Goal: Information Seeking & Learning: Check status

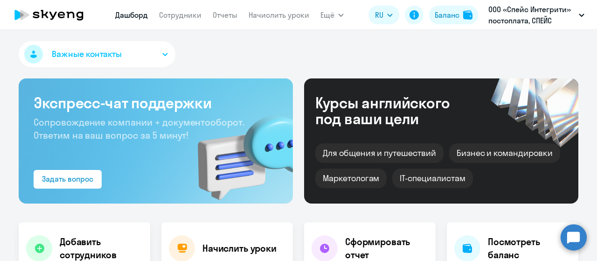
select select "30"
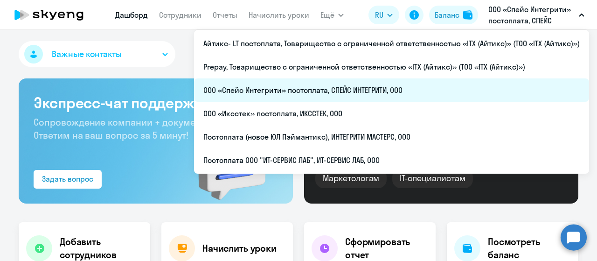
click at [382, 93] on li "ООО «Спейс Интегрити» постоплата, СПЕЙС ИНТЕГРИТИ, ООО" at bounding box center [391, 89] width 395 height 23
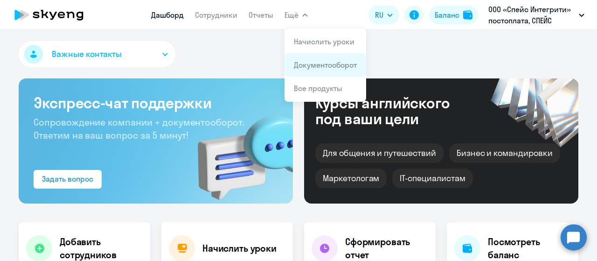
click at [305, 65] on link "Документооборот" at bounding box center [325, 64] width 63 height 9
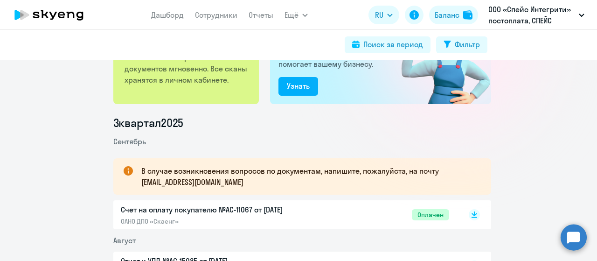
scroll to position [93, 0]
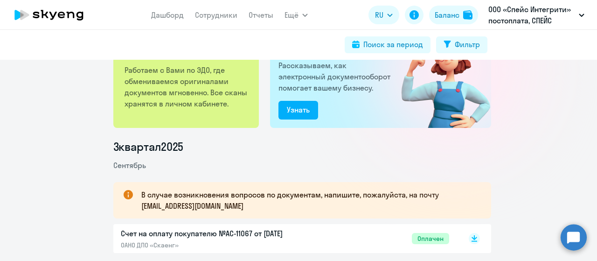
scroll to position [140, 0]
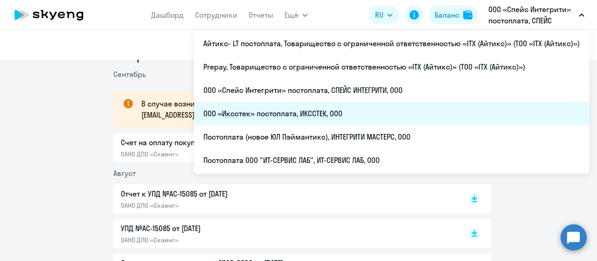
click at [347, 110] on li "ООО «Иксстек» постоплата, ИКССТЕК, ООО" at bounding box center [391, 113] width 395 height 23
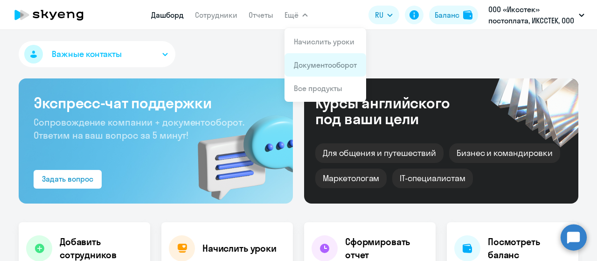
click at [309, 61] on link "Документооборот" at bounding box center [325, 64] width 63 height 9
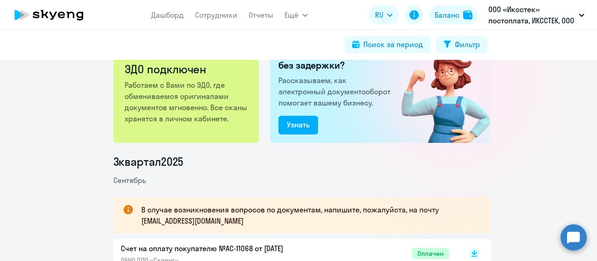
scroll to position [140, 0]
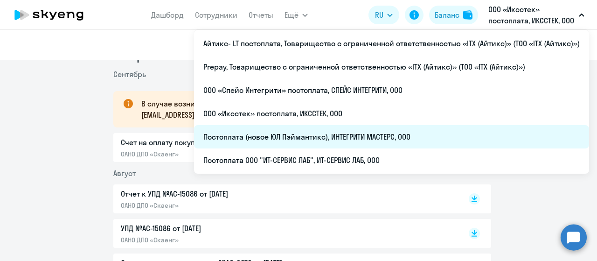
click at [394, 140] on li "Постоплата (новое ЮЛ Пэймантикс), ИНТЕГРИТИ МАСТЕРС, ООО" at bounding box center [391, 136] width 395 height 23
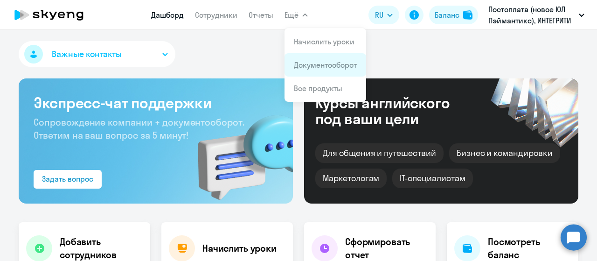
click at [309, 59] on app-menu-item-link "Документооборот" at bounding box center [325, 64] width 63 height 11
select select "30"
click at [315, 73] on li "Документооборот" at bounding box center [325, 64] width 82 height 23
click at [317, 63] on link "Документооборот" at bounding box center [325, 64] width 63 height 9
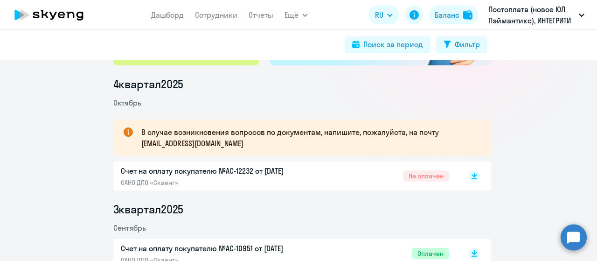
scroll to position [140, 0]
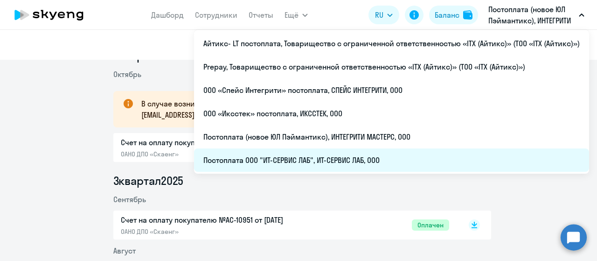
click at [403, 159] on li "Постоплата ООО "ИТ-СЕРВИС ЛАБ", ИТ-СЕРВИС ЛАБ, ООО" at bounding box center [391, 159] width 395 height 23
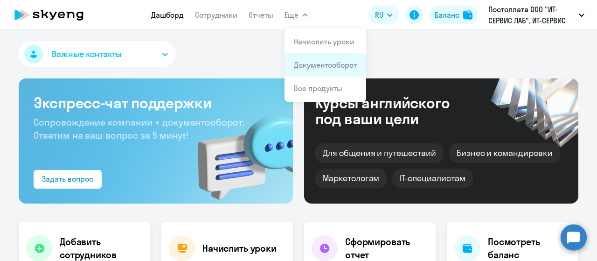
click at [318, 70] on li "Документооборот" at bounding box center [325, 64] width 82 height 23
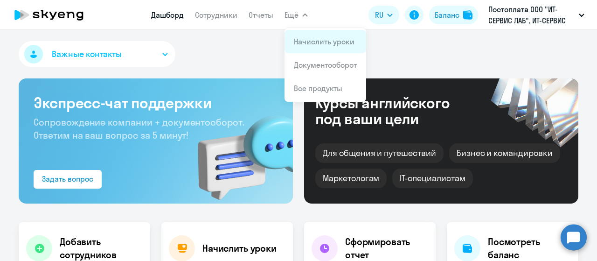
select select "30"
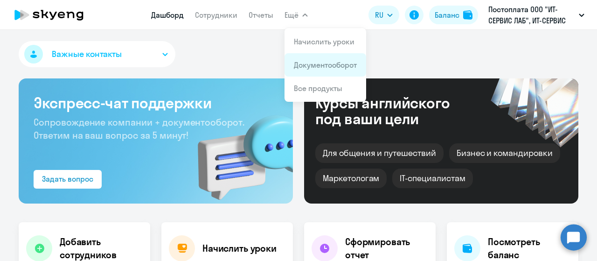
click at [312, 59] on li "Документооборот" at bounding box center [325, 64] width 82 height 23
click at [316, 68] on link "Документооборот" at bounding box center [325, 64] width 63 height 9
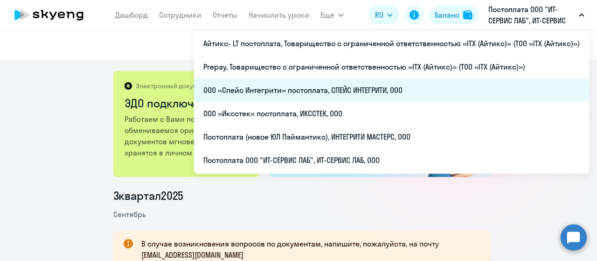
click at [395, 90] on li "ООО «Спейс Интегрити» постоплата, СПЕЙС ИНТЕГРИТИ, ООО" at bounding box center [391, 89] width 395 height 23
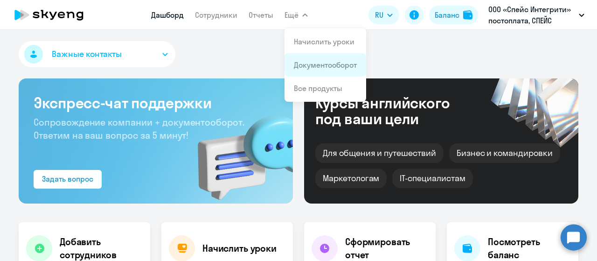
click at [311, 62] on link "Документооборот" at bounding box center [325, 64] width 63 height 9
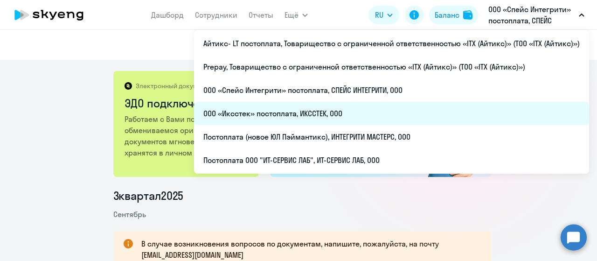
click at [377, 115] on li "ООО «Иксстек» постоплата, ИКССТЕК, ООО" at bounding box center [391, 113] width 395 height 23
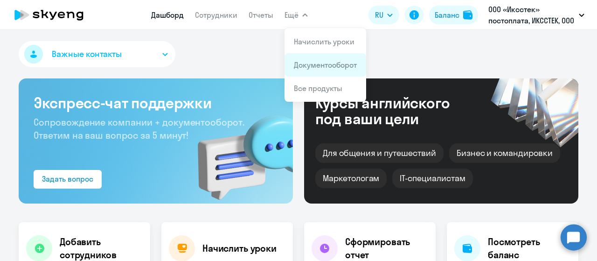
click at [316, 62] on link "Документооборот" at bounding box center [325, 64] width 63 height 9
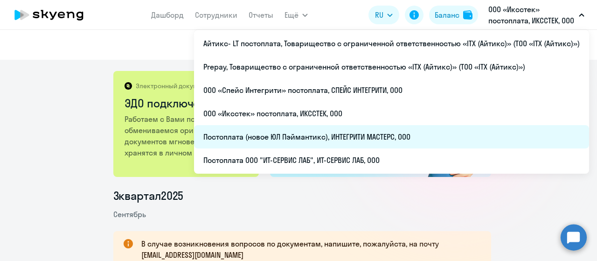
click at [354, 136] on li "Постоплата (новое ЮЛ Пэймантикс), ИНТЕГРИТИ МАСТЕРС, ООО" at bounding box center [391, 136] width 395 height 23
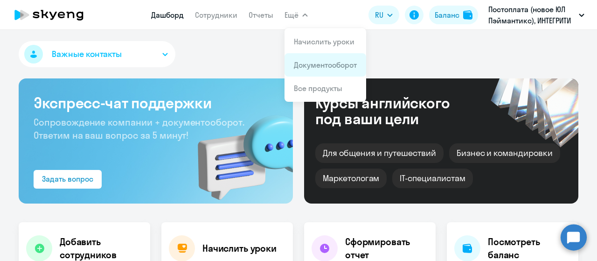
click at [316, 69] on link "Документооборот" at bounding box center [325, 64] width 63 height 9
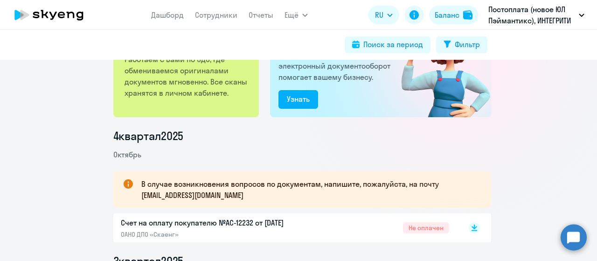
scroll to position [93, 0]
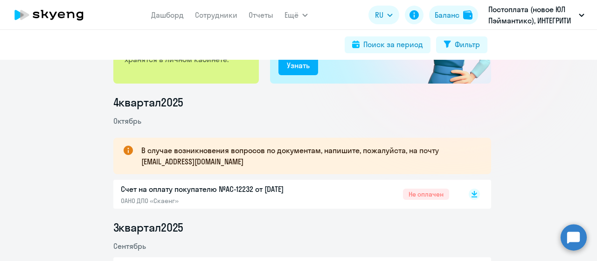
click at [283, 199] on p "ОАНО ДПО «Скаенг»" at bounding box center [219, 200] width 196 height 8
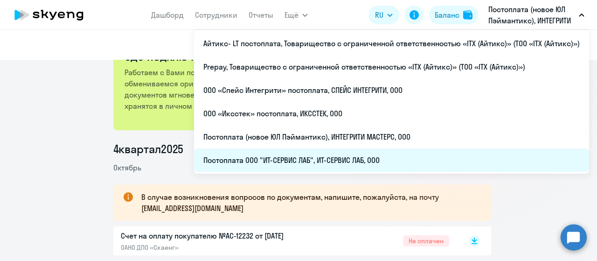
click at [356, 161] on li "Постоплата ООО "ИТ-СЕРВИС ЛАБ", ИТ-СЕРВИС ЛАБ, ООО" at bounding box center [391, 159] width 395 height 23
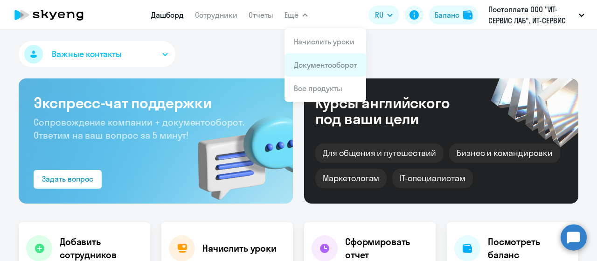
click at [315, 59] on li "Документооборот" at bounding box center [325, 64] width 82 height 23
select select "30"
click at [315, 65] on link "Документооборот" at bounding box center [325, 64] width 63 height 9
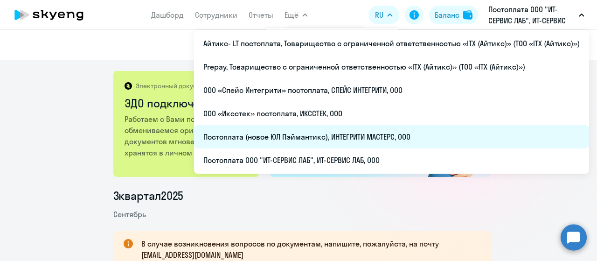
click at [360, 139] on li "Постоплата (новое ЮЛ Пэймантикс), ИНТЕГРИТИ МАСТЕРС, ООО" at bounding box center [391, 136] width 395 height 23
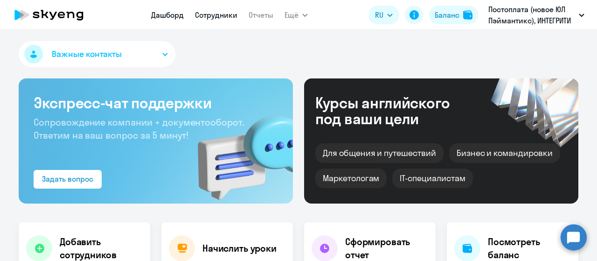
click at [204, 15] on link "Сотрудники" at bounding box center [216, 14] width 42 height 9
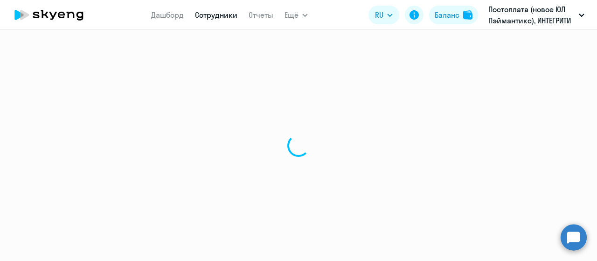
select select "30"
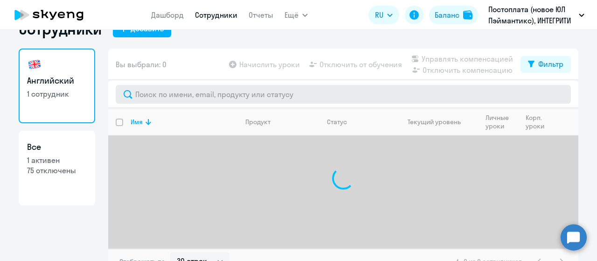
scroll to position [37, 0]
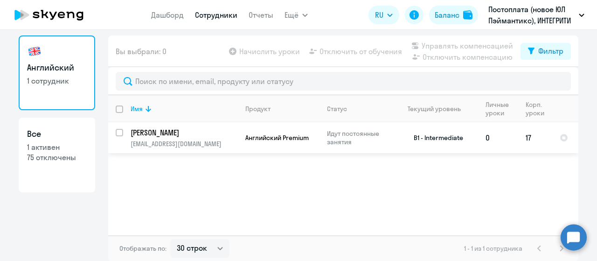
click at [179, 135] on p "[PERSON_NAME]" at bounding box center [183, 132] width 105 height 10
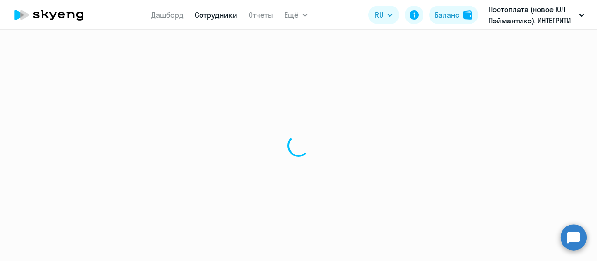
select select "english"
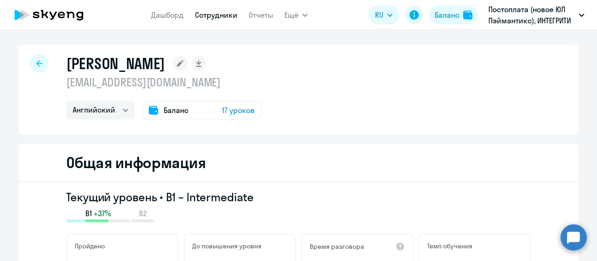
click at [171, 111] on span "Баланс" at bounding box center [176, 109] width 25 height 11
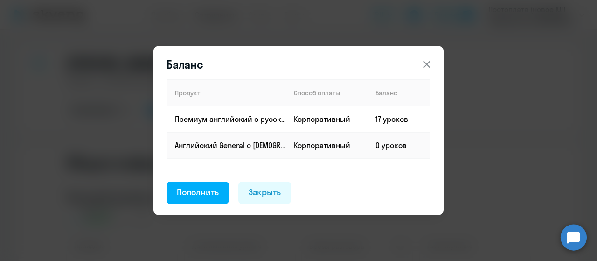
click at [424, 64] on icon at bounding box center [426, 64] width 11 height 11
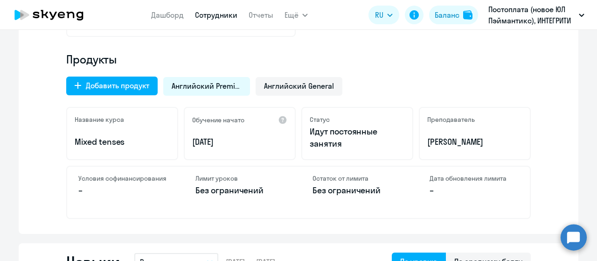
scroll to position [326, 0]
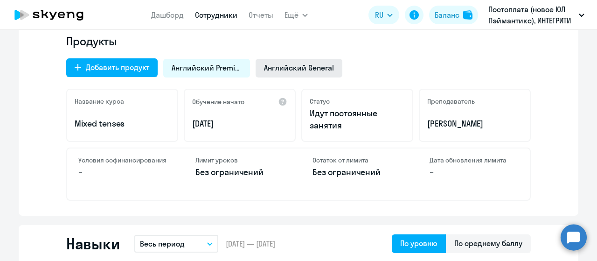
click at [293, 68] on span "Английский General" at bounding box center [299, 67] width 70 height 10
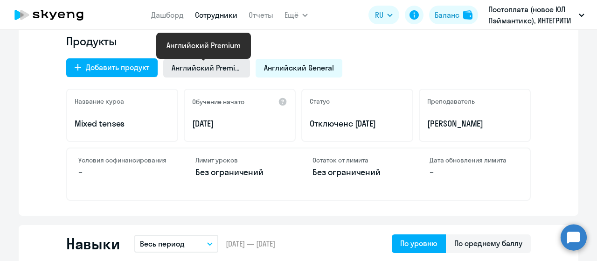
click at [196, 66] on span "Английский Premium" at bounding box center [207, 67] width 70 height 10
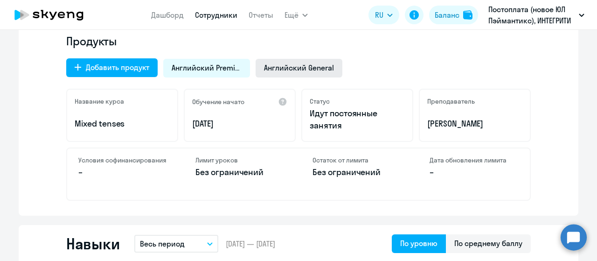
click at [279, 71] on span "Английский General" at bounding box center [299, 67] width 70 height 10
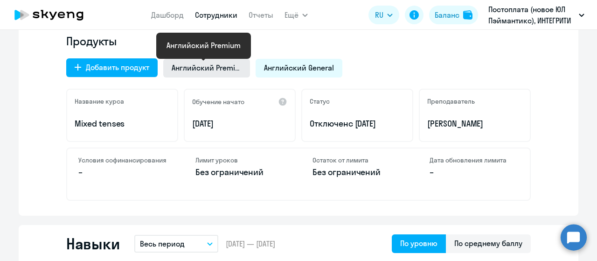
click at [212, 69] on span "Английский Premium" at bounding box center [207, 67] width 70 height 10
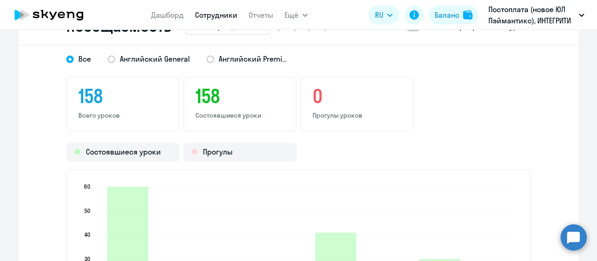
scroll to position [1166, 0]
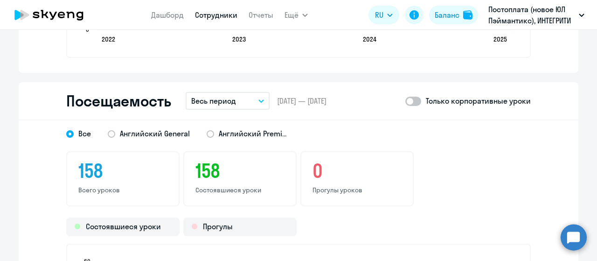
click at [245, 103] on button "Весь период" at bounding box center [228, 101] width 84 height 18
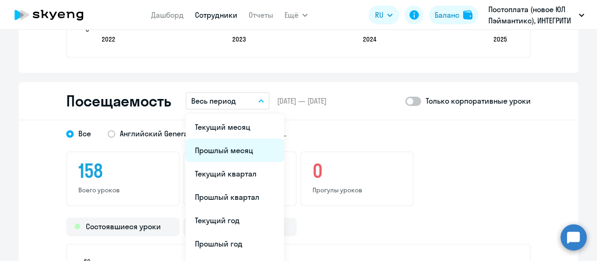
click at [228, 154] on li "Прошлый месяц" at bounding box center [235, 149] width 98 height 23
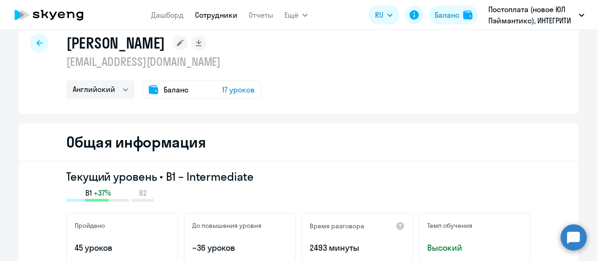
scroll to position [0, 0]
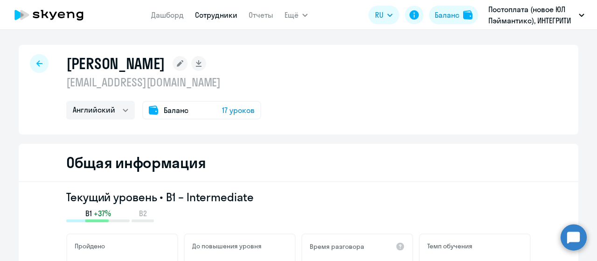
click at [76, 19] on icon at bounding box center [49, 14] width 82 height 23
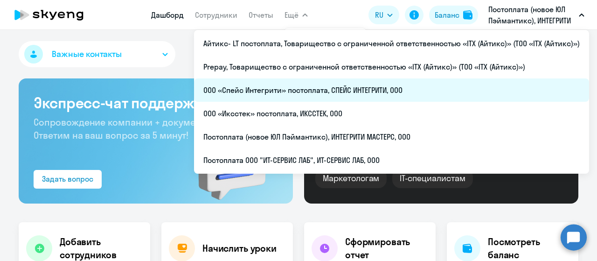
click at [374, 97] on li "ООО «Спейс Интегрити» постоплата, СПЕЙС ИНТЕГРИТИ, ООО" at bounding box center [391, 89] width 395 height 23
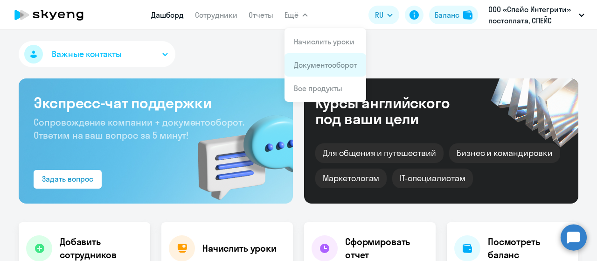
click at [311, 61] on link "Документооборот" at bounding box center [325, 64] width 63 height 9
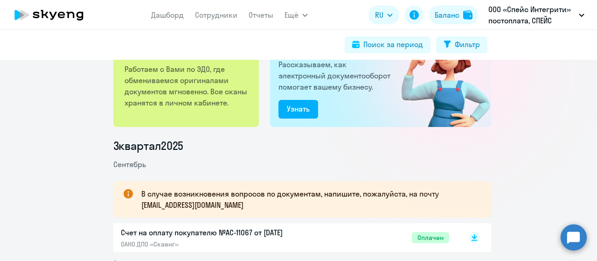
scroll to position [140, 0]
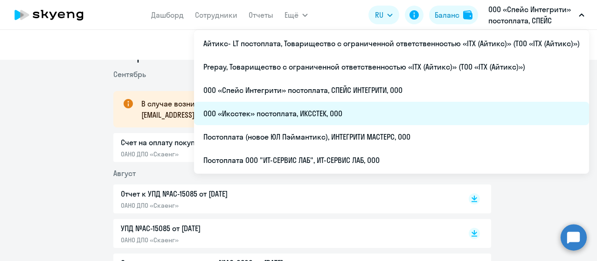
click at [319, 114] on li "ООО «Иксстек» постоплата, ИКССТЕК, ООО" at bounding box center [391, 113] width 395 height 23
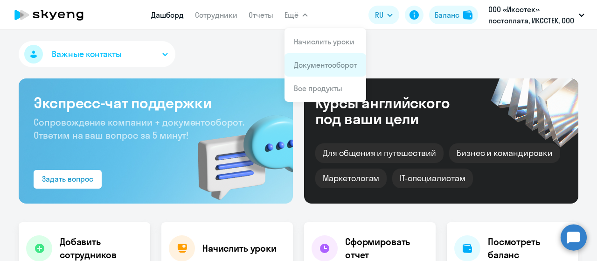
click at [314, 63] on link "Документооборот" at bounding box center [325, 64] width 63 height 9
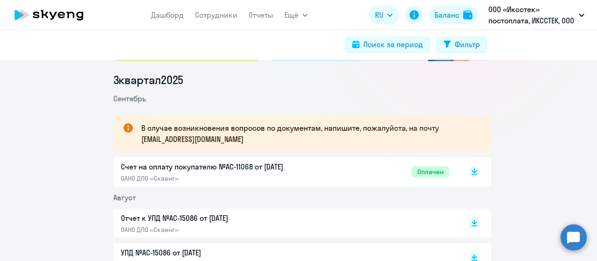
scroll to position [140, 0]
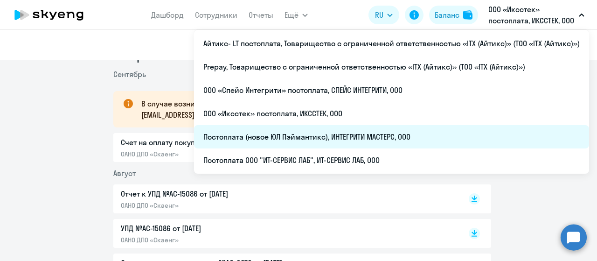
click at [367, 143] on li "Постоплата (новое ЮЛ Пэймантикс), ИНТЕГРИТИ МАСТЕРС, ООО" at bounding box center [391, 136] width 395 height 23
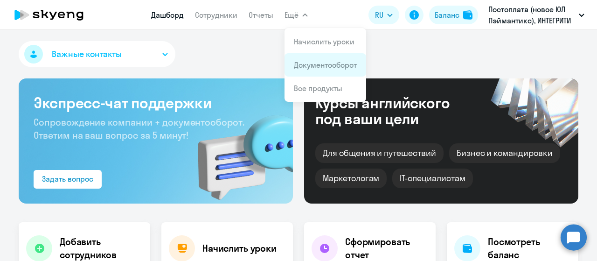
click at [314, 64] on link "Документооборот" at bounding box center [325, 64] width 63 height 9
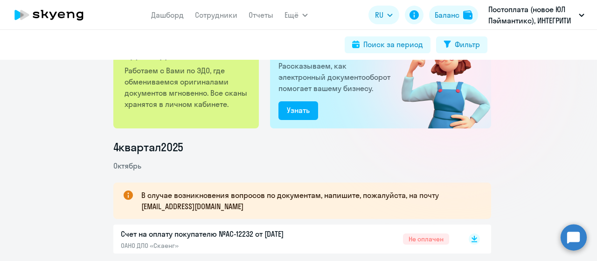
scroll to position [140, 0]
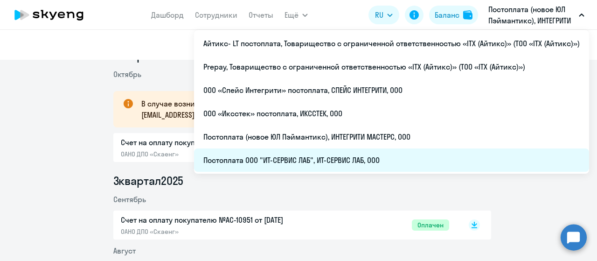
click at [388, 156] on li "Постоплата ООО "ИТ-СЕРВИС ЛАБ", ИТ-СЕРВИС ЛАБ, ООО" at bounding box center [391, 159] width 395 height 23
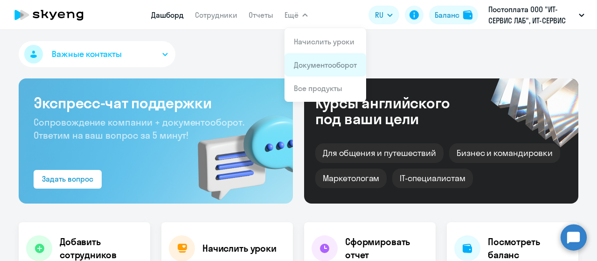
click at [314, 61] on link "Документооборот" at bounding box center [325, 64] width 63 height 9
